Goal: Task Accomplishment & Management: Manage account settings

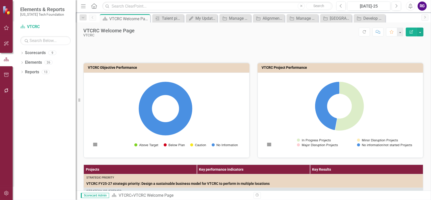
scroll to position [877, 0]
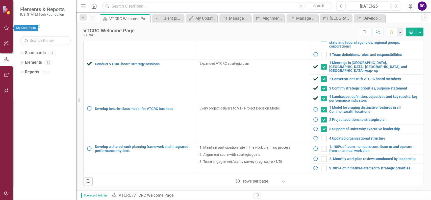
click at [6, 27] on icon "button" at bounding box center [6, 28] width 5 height 4
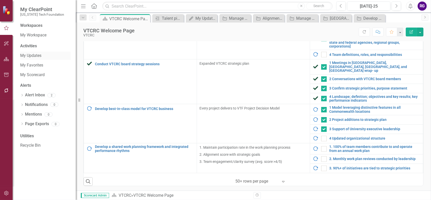
click at [34, 54] on link "My Updates" at bounding box center [45, 56] width 50 height 6
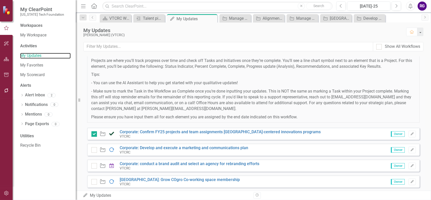
scroll to position [126, 0]
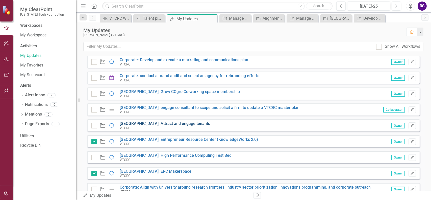
click at [178, 121] on link "[GEOGRAPHIC_DATA]: Attract and engage tenants" at bounding box center [165, 123] width 90 height 5
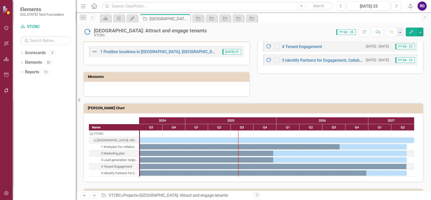
scroll to position [278, 0]
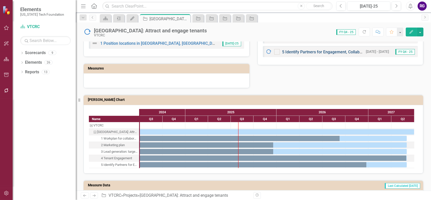
click at [317, 52] on link "5 Identify Partners for Engagement, Collaboration, and Development" at bounding box center [344, 51] width 124 height 5
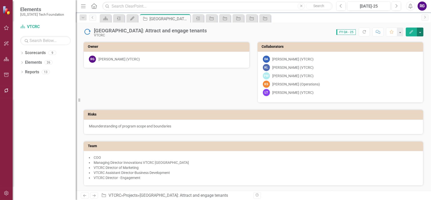
click at [420, 34] on button "button" at bounding box center [420, 31] width 7 height 9
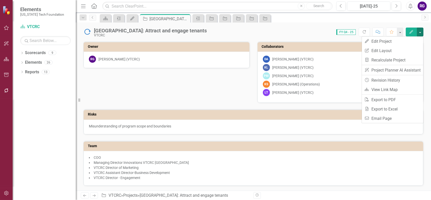
click at [291, 31] on div "Score: 0.00 FY Q4 - 25 Completed Refresh Comment Favorite Edit" at bounding box center [316, 31] width 214 height 9
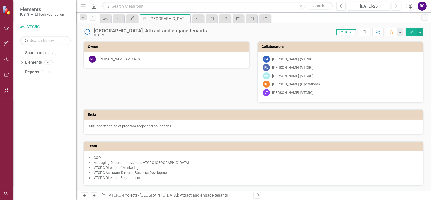
click at [425, 17] on icon "Next" at bounding box center [425, 17] width 4 height 3
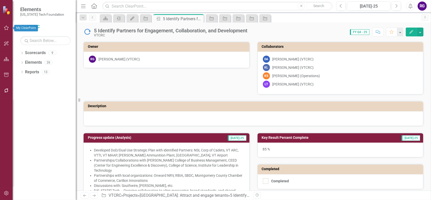
click at [7, 29] on icon "button" at bounding box center [6, 28] width 5 height 4
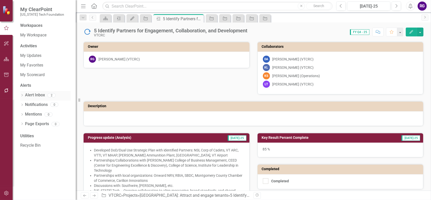
click at [35, 94] on link "Alert Inbox" at bounding box center [35, 95] width 20 height 6
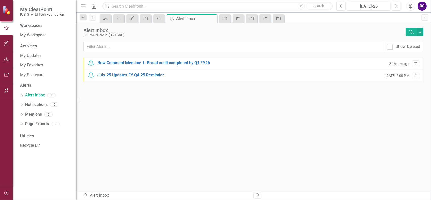
click at [121, 74] on div "July-25 Updates FY Q4-25 Reminder" at bounding box center [130, 75] width 66 height 6
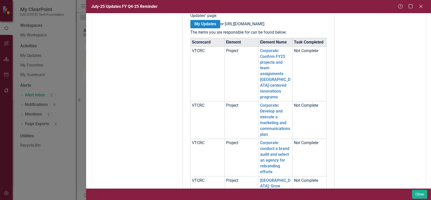
scroll to position [126, 0]
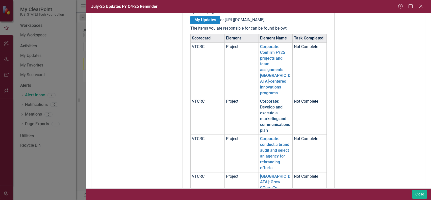
click at [263, 118] on link "Corporate: Develop and execute a marketing and communications plan" at bounding box center [275, 116] width 30 height 34
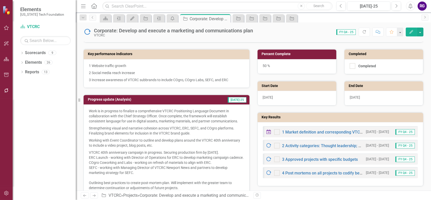
scroll to position [101, 0]
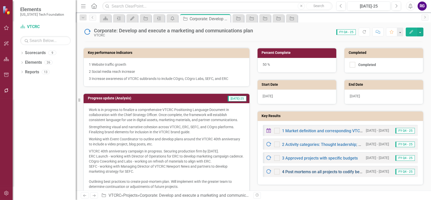
click at [313, 172] on link "4 Post mortems on all projects to codify best practices, opportunities for impr…" at bounding box center [392, 171] width 220 height 5
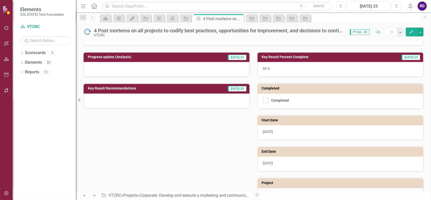
scroll to position [80, 0]
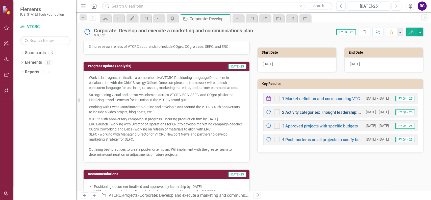
scroll to position [151, 0]
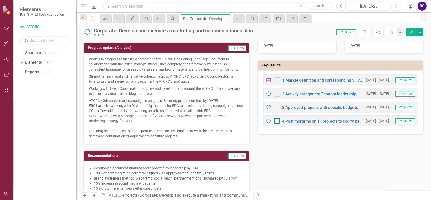
click at [274, 119] on input "checkbox" at bounding box center [275, 119] width 3 height 3
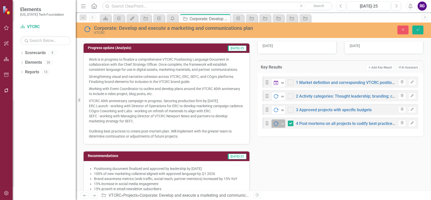
click at [281, 123] on icon "Expand" at bounding box center [282, 124] width 5 height 4
click at [401, 122] on icon "button" at bounding box center [402, 122] width 3 height 3
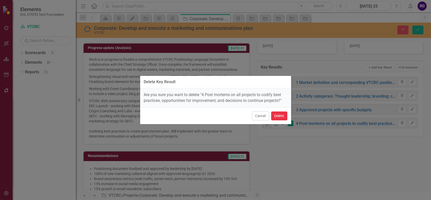
click at [278, 114] on button "Delete" at bounding box center [279, 115] width 16 height 9
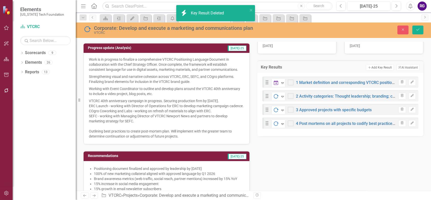
checkbox input "false"
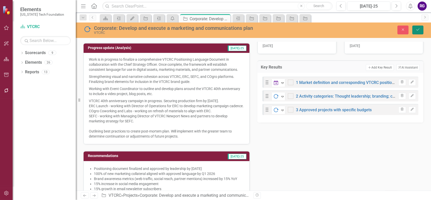
click at [416, 31] on icon "Save" at bounding box center [417, 30] width 5 height 4
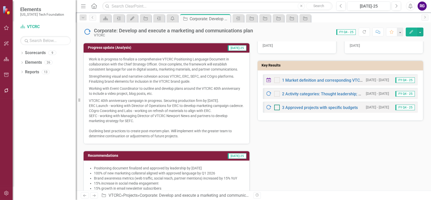
click at [274, 105] on input "checkbox" at bounding box center [275, 105] width 3 height 3
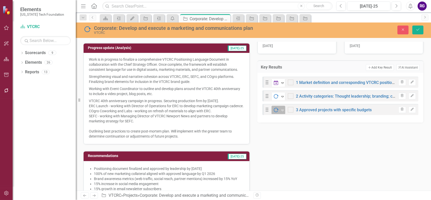
checkbox input "true"
click at [401, 28] on icon "Close" at bounding box center [402, 30] width 5 height 4
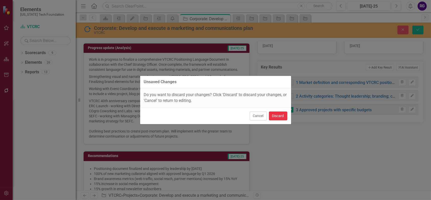
drag, startPoint x: 277, startPoint y: 116, endPoint x: 285, endPoint y: 125, distance: 12.2
click at [277, 116] on button "Discard" at bounding box center [278, 115] width 18 height 9
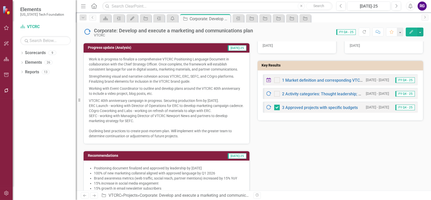
checkbox input "false"
click at [21, 52] on icon "Dropdown" at bounding box center [22, 53] width 4 height 3
click at [25, 60] on div "Dropdown" at bounding box center [25, 62] width 4 height 4
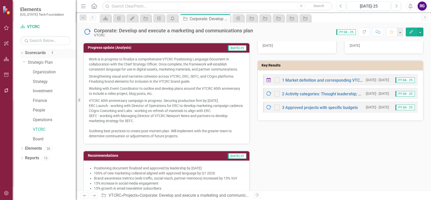
click at [23, 53] on div "Dropdown" at bounding box center [21, 53] width 4 height 4
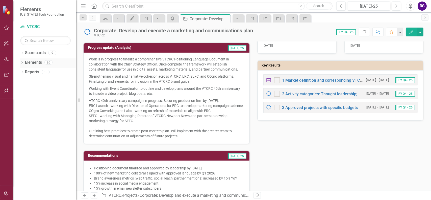
click at [24, 62] on div "Dropdown Elements 26" at bounding box center [48, 63] width 56 height 10
click at [22, 62] on icon "Dropdown" at bounding box center [22, 63] width 4 height 3
click at [22, 62] on icon at bounding box center [22, 62] width 2 height 1
click at [23, 71] on div "Dropdown" at bounding box center [22, 72] width 4 height 4
click at [23, 71] on div "Dropdown" at bounding box center [21, 72] width 4 height 4
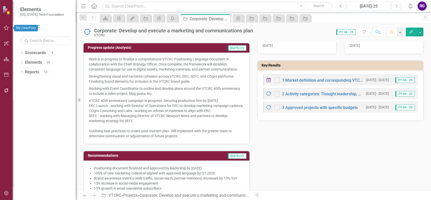
click at [5, 27] on icon "button" at bounding box center [6, 28] width 5 height 4
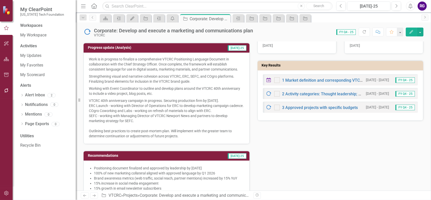
click at [348, 155] on div "Key performance indicators 1 Website traffic growth 2 Social media reach increa…" at bounding box center [252, 130] width 347 height 278
